Goal: Information Seeking & Learning: Learn about a topic

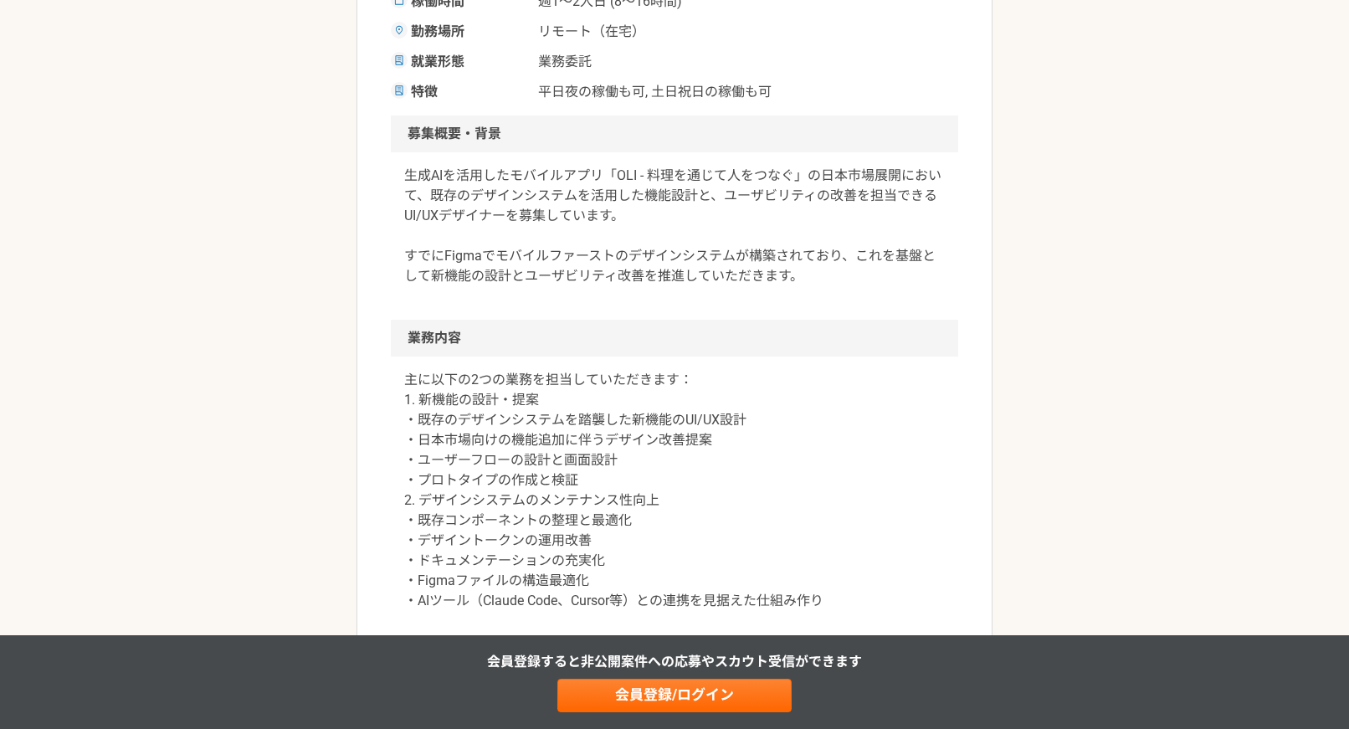
scroll to position [502, 0]
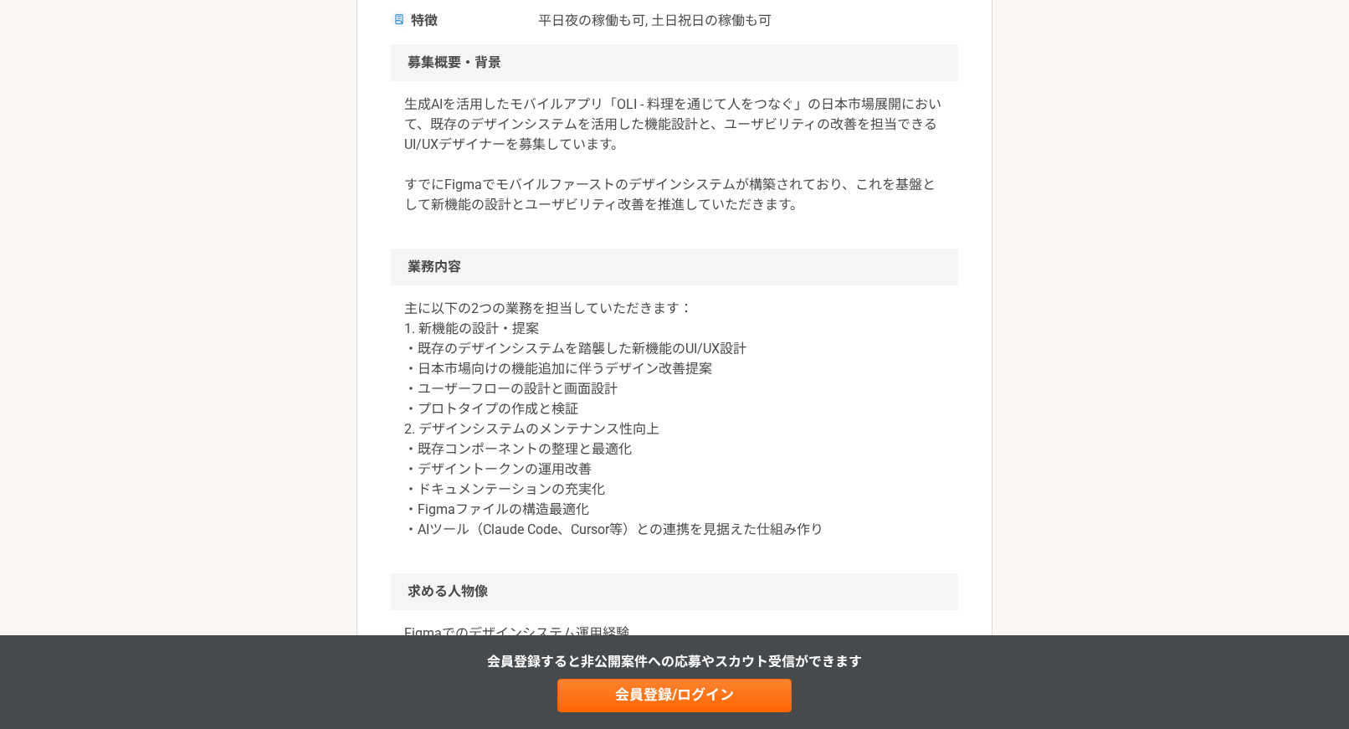
click at [479, 305] on p "主に以下の2つの業務を担当していただきます： 1. 新機能の設計・提案 ・既存のデザインシステムを踏襲した新機能のUI/UX設計 ・日本市場向けの機能追加に伴…" at bounding box center [674, 419] width 540 height 241
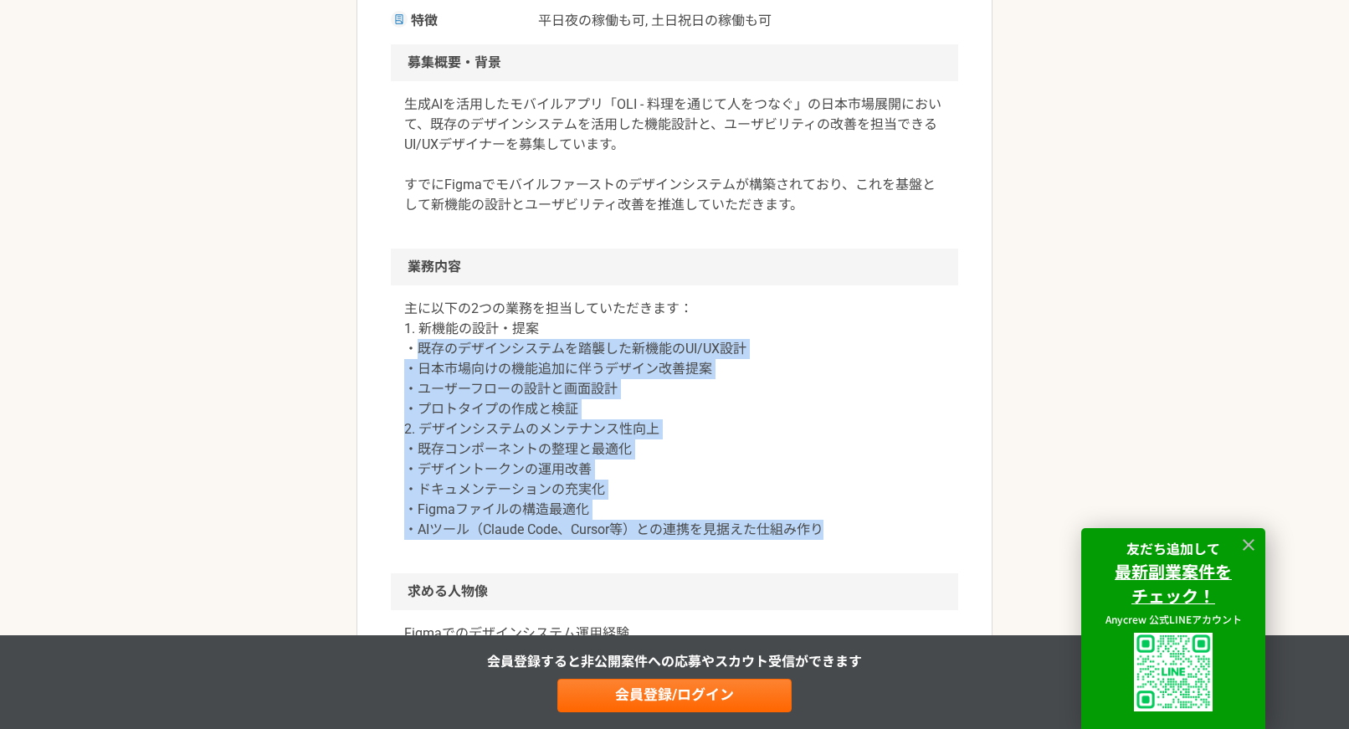
drag, startPoint x: 423, startPoint y: 351, endPoint x: 837, endPoint y: 528, distance: 450.5
click at [837, 528] on p "主に以下の2つの業務を担当していただきます： 1. 新機能の設計・提案 ・既存のデザインシステムを踏襲した新機能のUI/UX設計 ・日本市場向けの機能追加に伴…" at bounding box center [674, 419] width 540 height 241
click at [837, 529] on p "主に以下の2つの業務を担当していただきます： 1. 新機能の設計・提案 ・既存のデザインシステムを踏襲した新機能のUI/UX設計 ・日本市場向けの機能追加に伴…" at bounding box center [674, 419] width 540 height 241
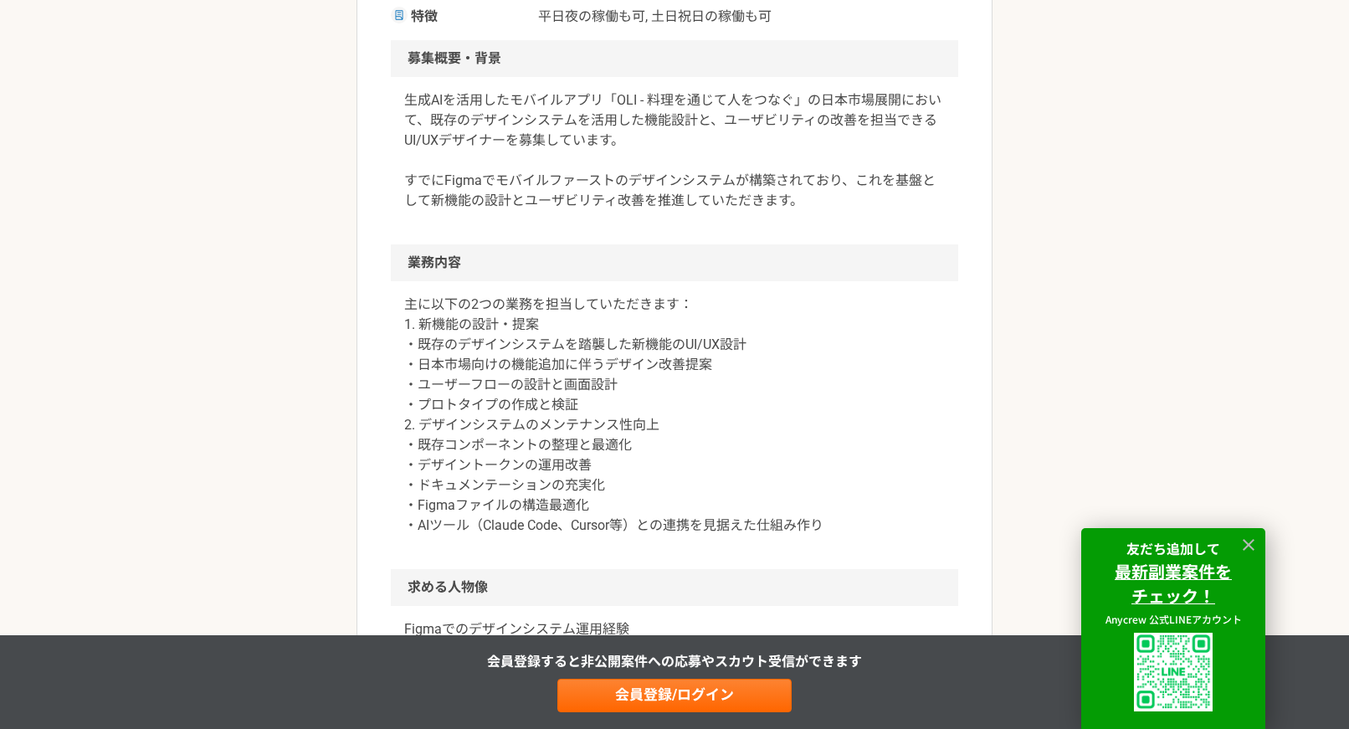
scroll to position [837, 0]
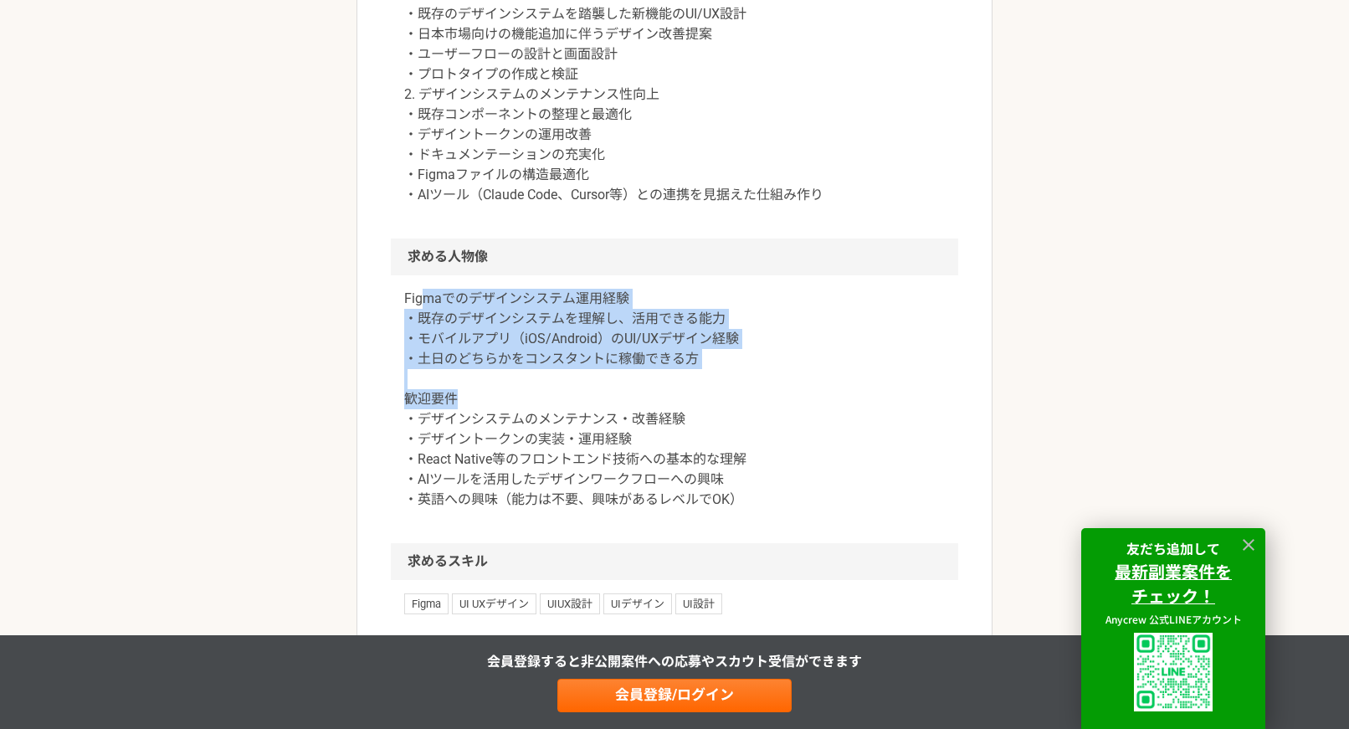
drag, startPoint x: 424, startPoint y: 300, endPoint x: 689, endPoint y: 413, distance: 287.5
click at [689, 412] on p "Figmaでのデザインシステム運用経験 ・既存のデザインシステムを理解し、活用できる能力 ・モバイルアプリ（iOS/Android）のUI/UXデザイン経験 …" at bounding box center [674, 399] width 540 height 221
click at [688, 418] on p "Figmaでのデザインシステム運用経験 ・既存のデザインシステムを理解し、活用できる能力 ・モバイルアプリ（iOS/Android）のUI/UXデザイン経験 …" at bounding box center [674, 399] width 540 height 221
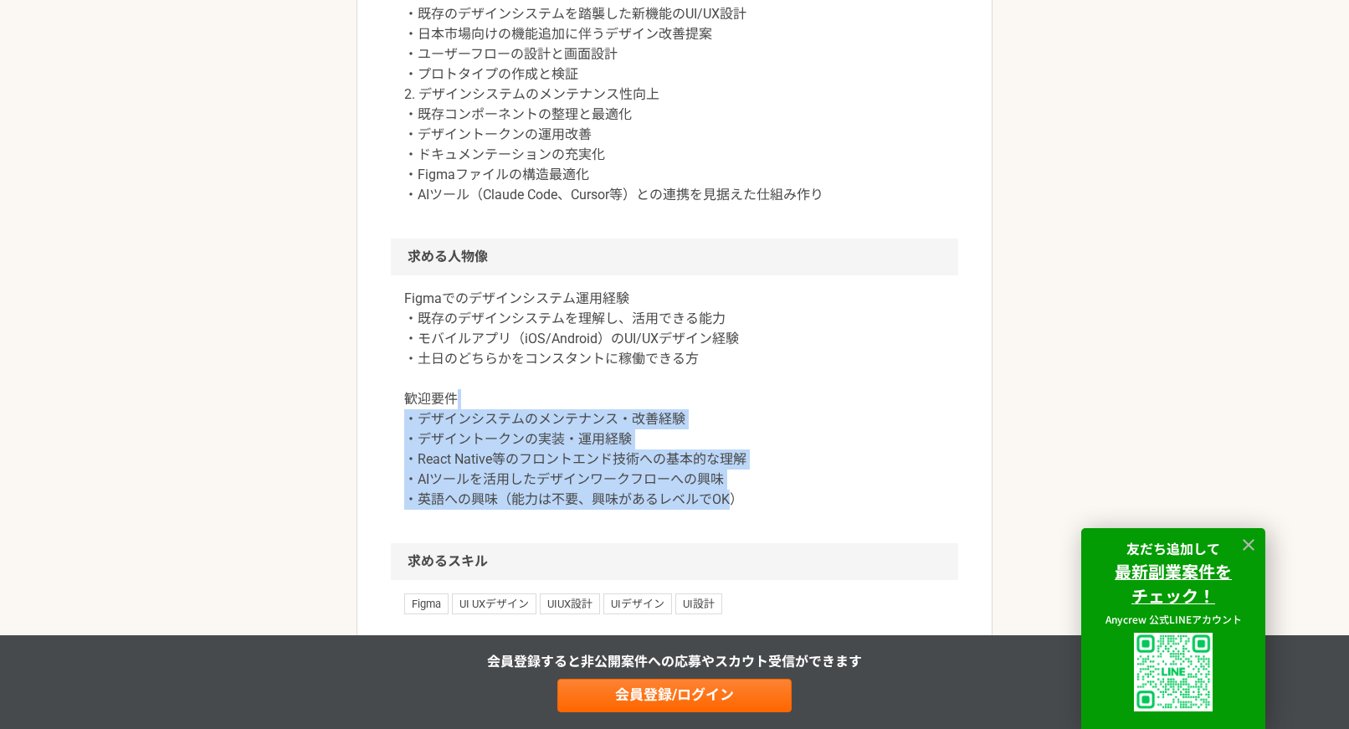
drag, startPoint x: 586, startPoint y: 401, endPoint x: 731, endPoint y: 537, distance: 199.5
click at [731, 537] on div "Figmaでのデザインシステム運用経験 ・既存のデザインシステムを理解し、活用できる能力 ・モバイルアプリ（iOS/Android）のUI/UXデザイン経験 …" at bounding box center [674, 409] width 567 height 268
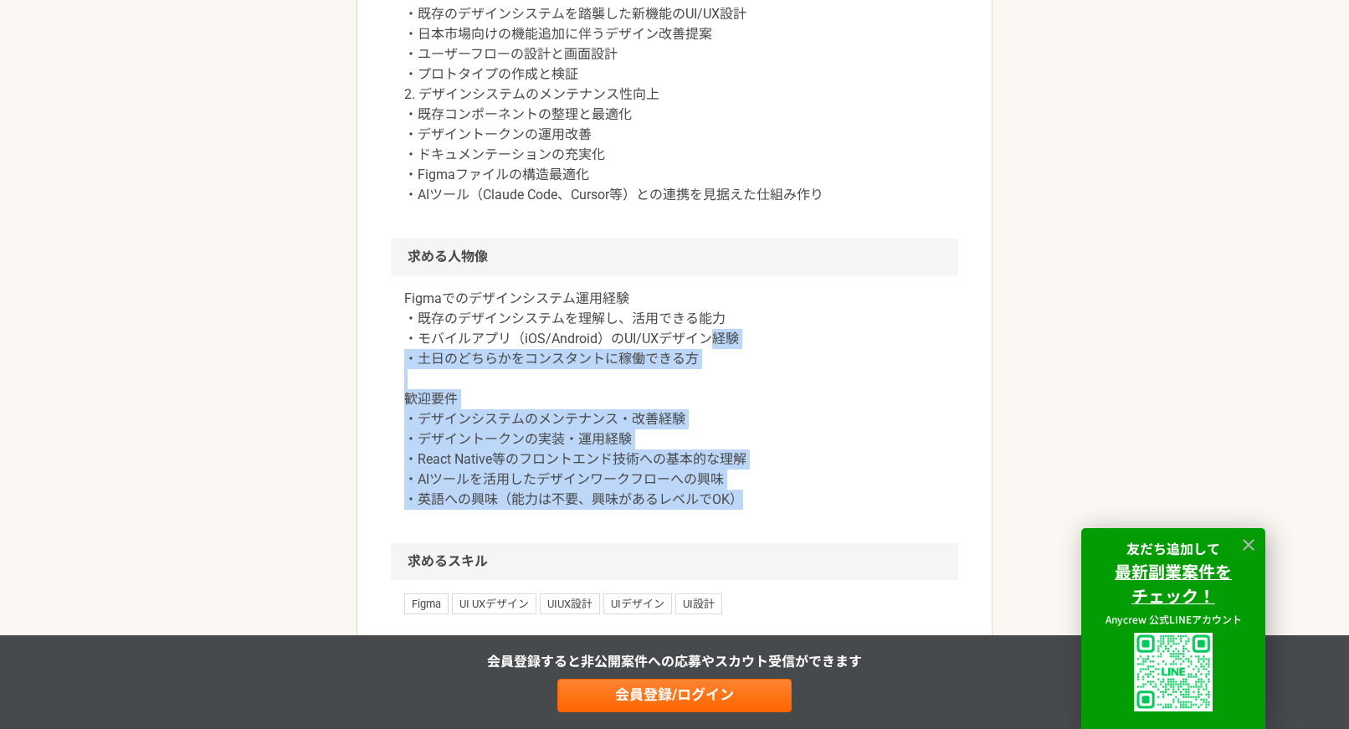
drag, startPoint x: 765, startPoint y: 531, endPoint x: 712, endPoint y: 334, distance: 204.4
click at [713, 336] on div "Figmaでのデザインシステム運用経験 ・既存のデザインシステムを理解し、活用できる能力 ・モバイルアプリ（iOS/Android）のUI/UXデザイン経験 …" at bounding box center [674, 409] width 567 height 268
click at [712, 333] on p "Figmaでのデザインシステム運用経験 ・既存のデザインシステムを理解し、活用できる能力 ・モバイルアプリ（iOS/Android）のUI/UXデザイン経験 …" at bounding box center [674, 399] width 540 height 221
drag, startPoint x: 707, startPoint y: 325, endPoint x: 740, endPoint y: 519, distance: 196.0
click at [740, 519] on div "Figmaでのデザインシステム運用経験 ・既存のデザインシステムを理解し、活用できる能力 ・モバイルアプリ（iOS/Android）のUI/UXデザイン経験 …" at bounding box center [674, 409] width 567 height 268
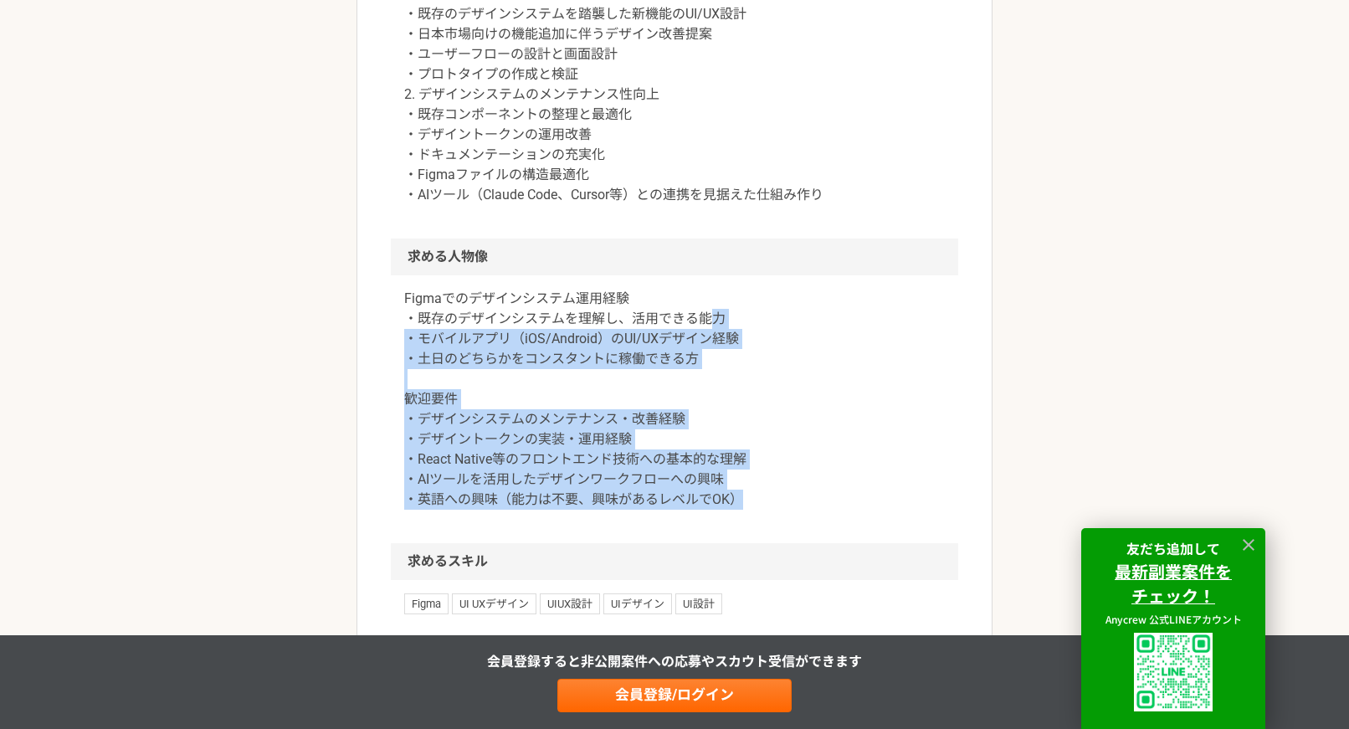
click at [738, 516] on div "Figmaでのデザインシステム運用経験 ・既存のデザインシステムを理解し、活用できる能力 ・モバイルアプリ（iOS/Android）のUI/UXデザイン経験 …" at bounding box center [674, 409] width 567 height 268
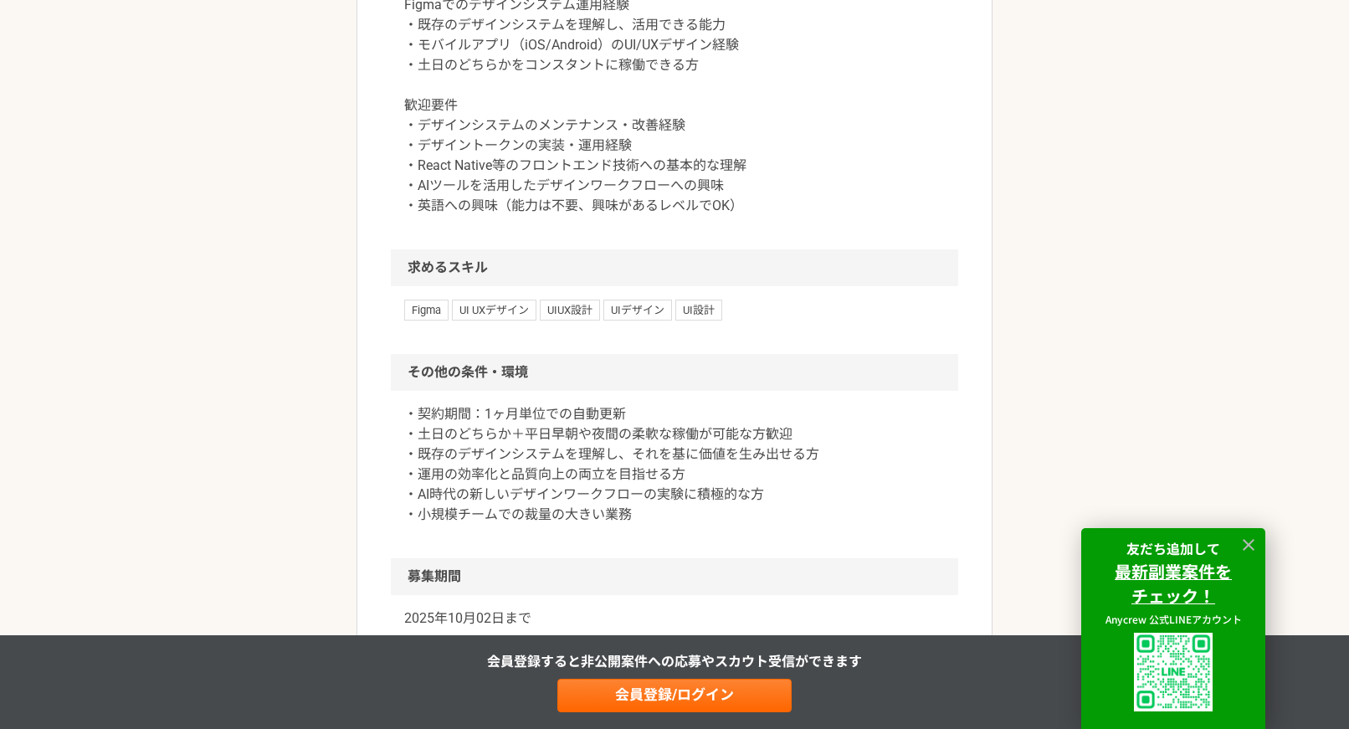
scroll to position [1255, 0]
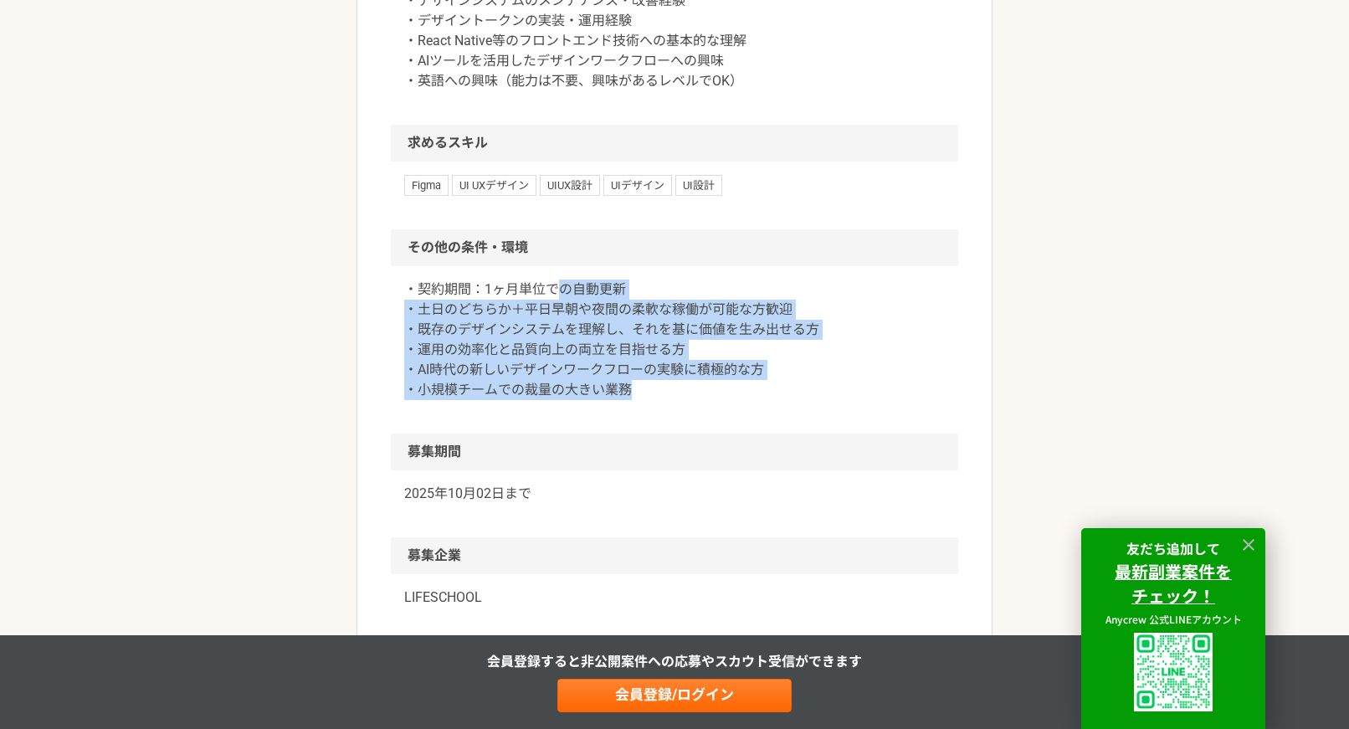
drag, startPoint x: 556, startPoint y: 285, endPoint x: 649, endPoint y: 423, distance: 166.8
click at [648, 423] on div "・契約期間：1ヶ月単位での自動更新 ・土日のどちらか＋平日早朝や夜間の柔軟な稼働が可能な方歓迎 ・既存のデザインシステムを理解し、それを基に価値を生み出せる方…" at bounding box center [674, 349] width 567 height 167
click at [649, 423] on div "・契約期間：1ヶ月単位での自動更新 ・土日のどちらか＋平日早朝や夜間の柔軟な稼働が可能な方歓迎 ・既存のデザインシステムを理解し、それを基に価値を生み出せる方…" at bounding box center [674, 349] width 567 height 167
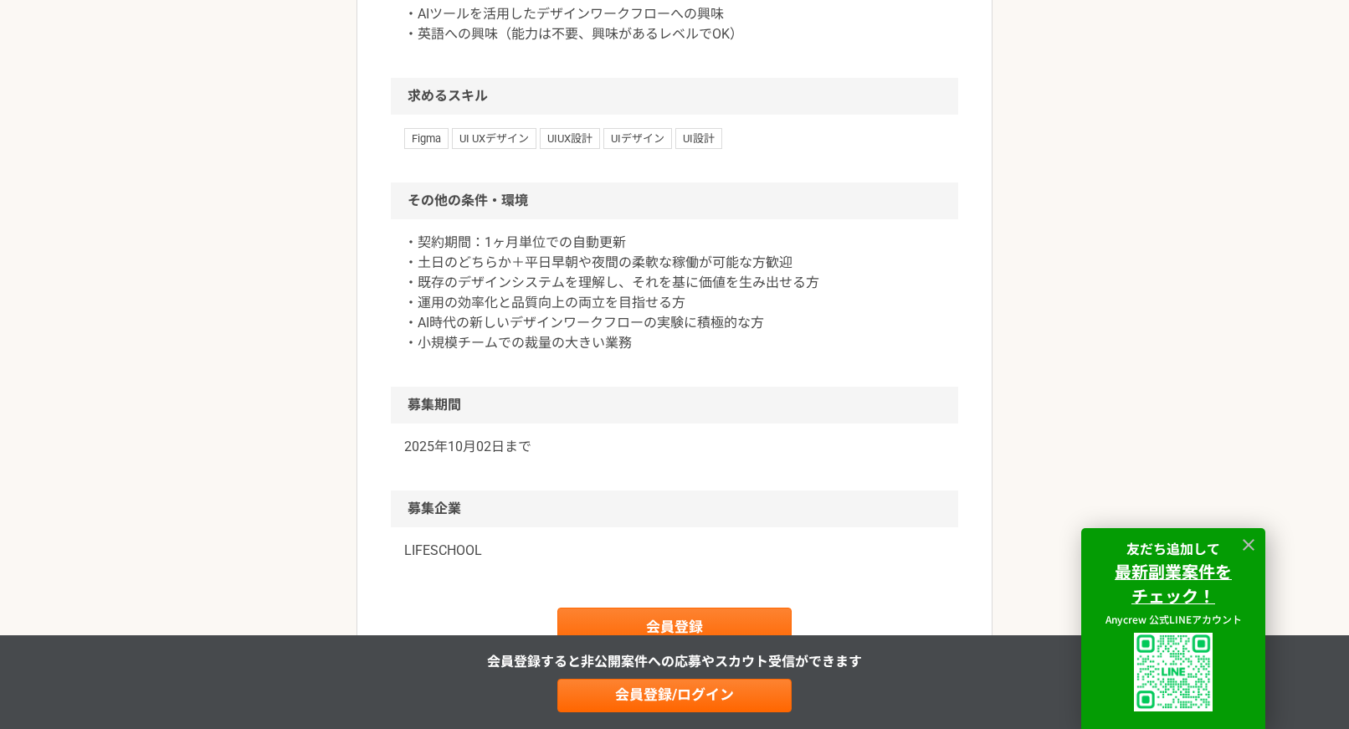
scroll to position [1339, 0]
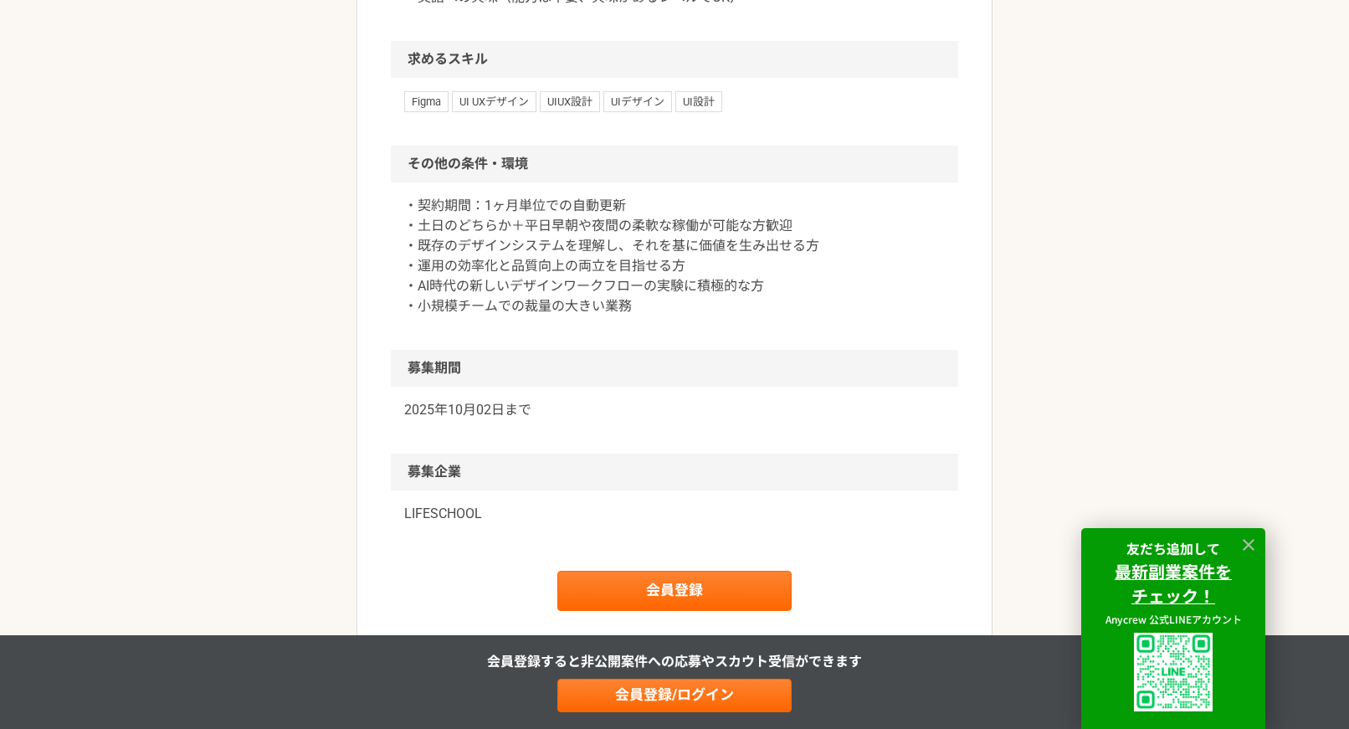
click at [429, 517] on p "LIFESCHOOL" at bounding box center [674, 514] width 540 height 20
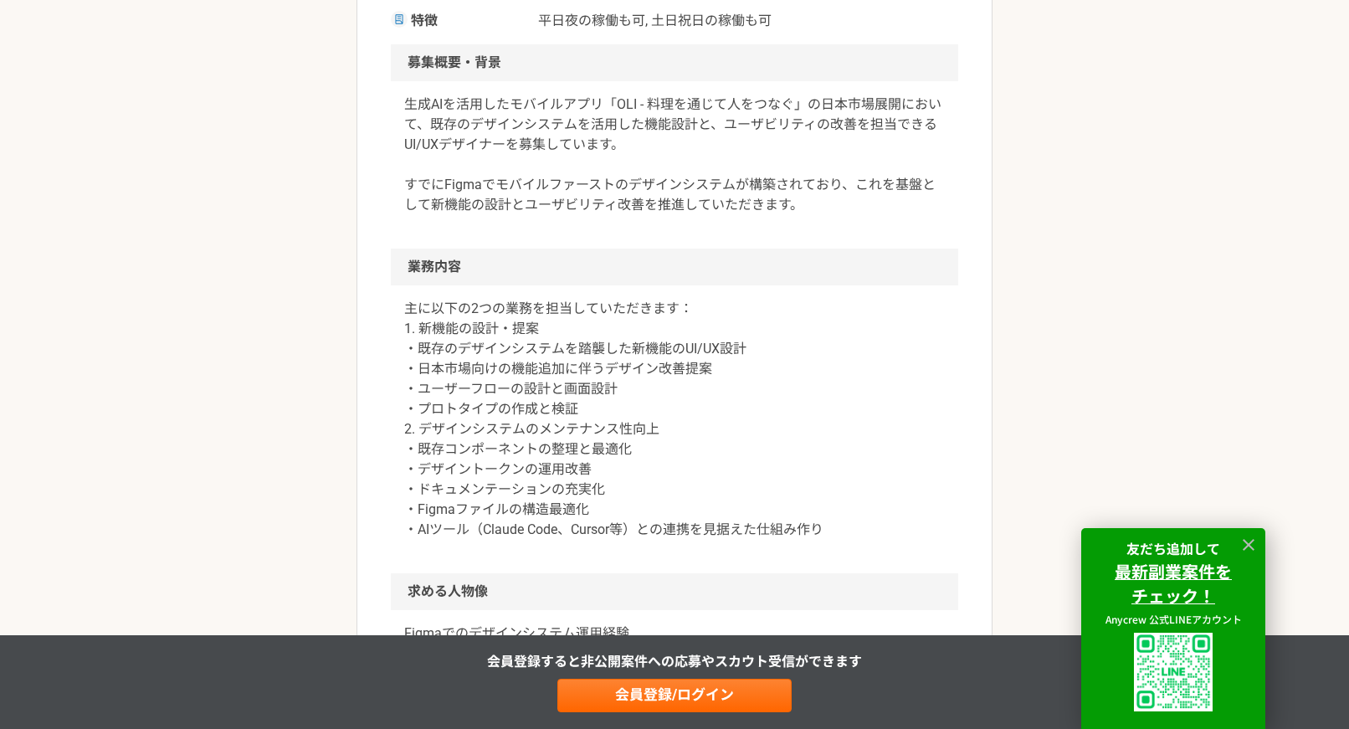
scroll to position [0, 0]
